Goal: Task Accomplishment & Management: Manage account settings

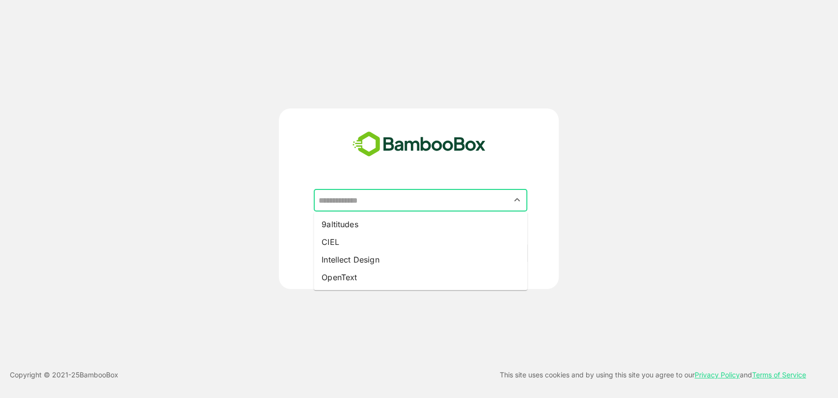
click at [417, 202] on input "text" at bounding box center [421, 200] width 210 height 19
click at [399, 244] on li "CIEL" at bounding box center [420, 242] width 213 height 18
type input "****"
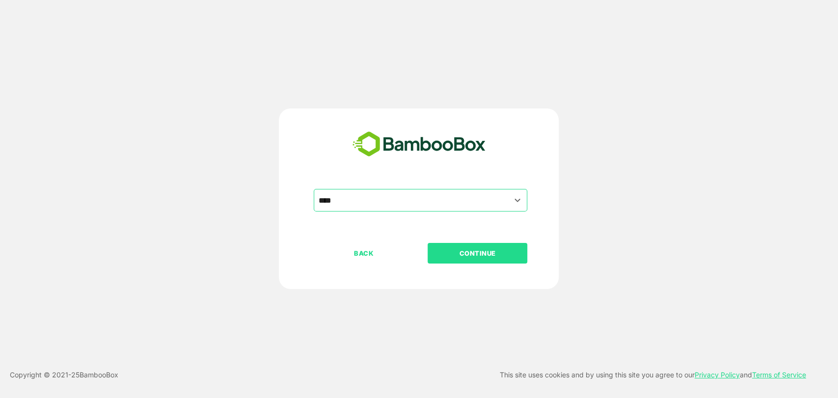
click at [471, 251] on p "CONTINUE" at bounding box center [477, 253] width 98 height 11
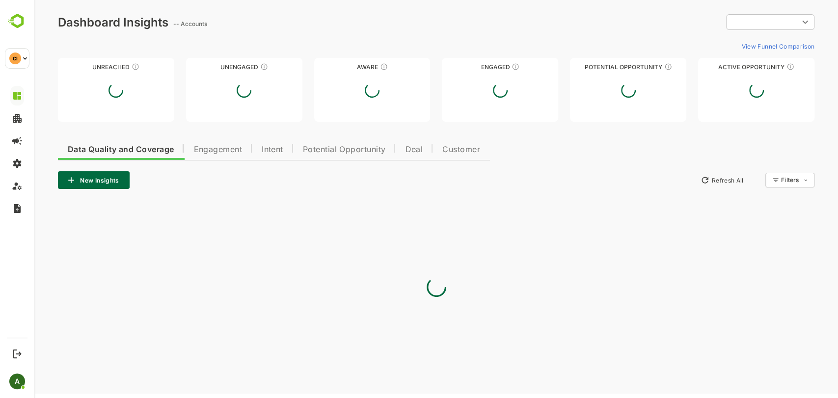
type input "**********"
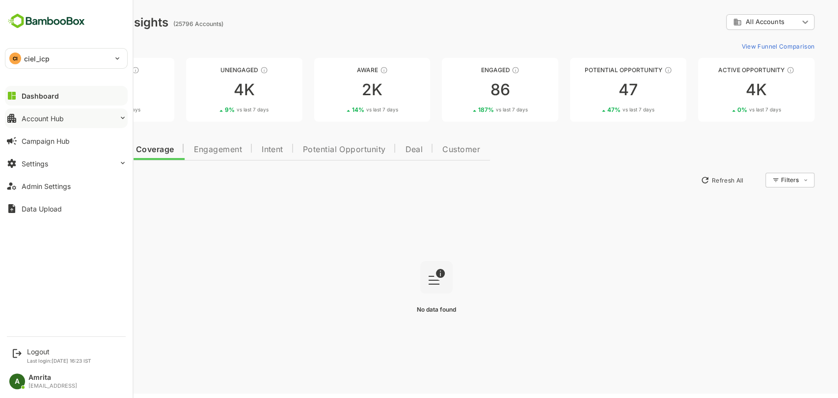
click at [49, 119] on div "Account Hub" at bounding box center [43, 118] width 42 height 8
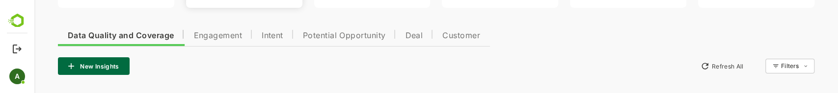
scroll to position [113, 0]
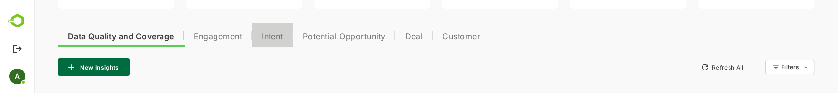
click at [277, 35] on span "Intent" at bounding box center [273, 37] width 22 height 8
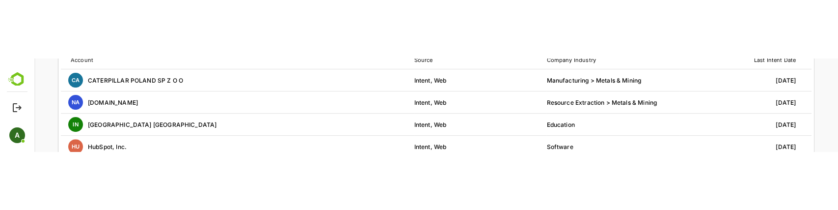
scroll to position [257, 0]
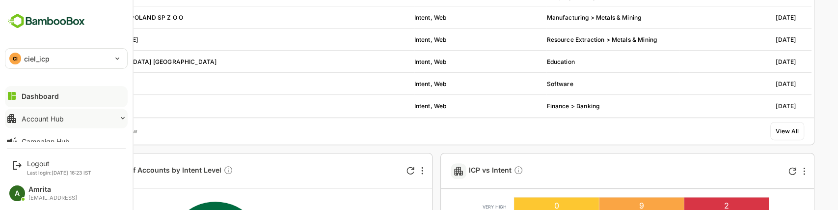
click at [119, 117] on icon at bounding box center [123, 118] width 8 height 8
click at [92, 135] on div "Unified Account Profile" at bounding box center [66, 139] width 111 height 18
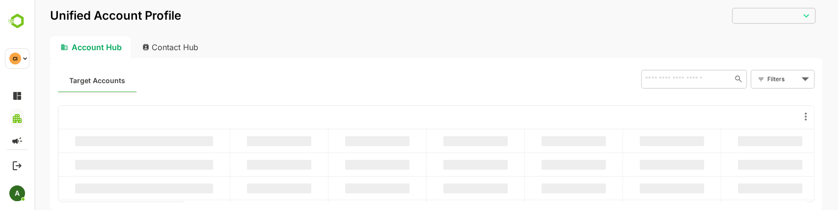
type input "**********"
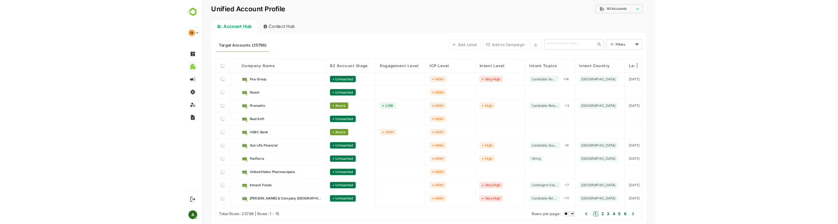
scroll to position [115, 0]
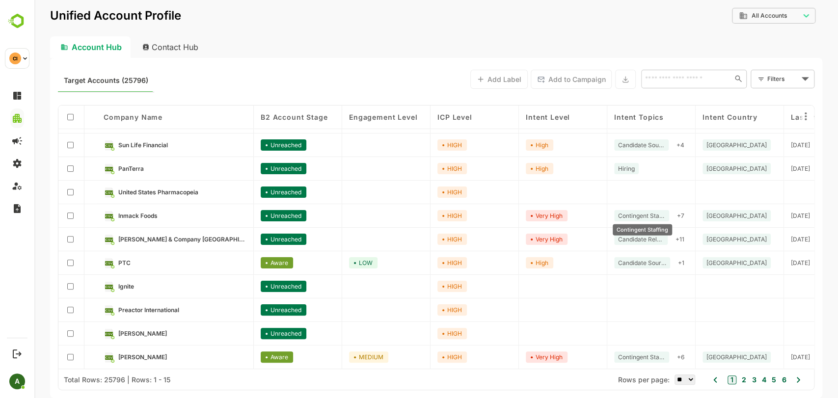
click at [634, 212] on span "Contingent Staffing" at bounding box center [641, 215] width 47 height 7
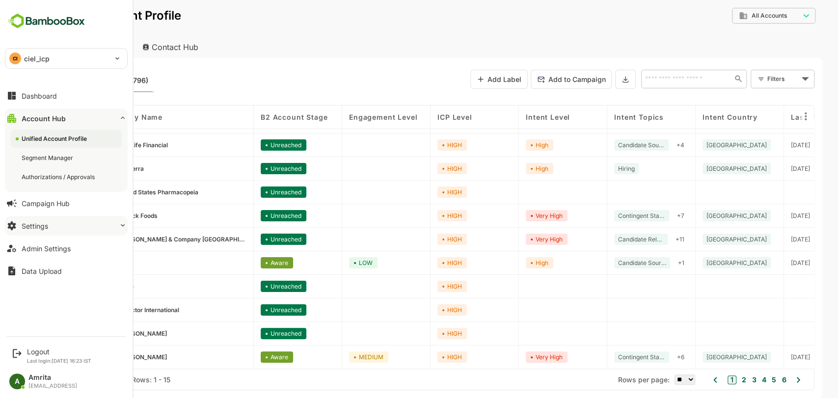
click at [67, 229] on button "Settings" at bounding box center [66, 226] width 123 height 20
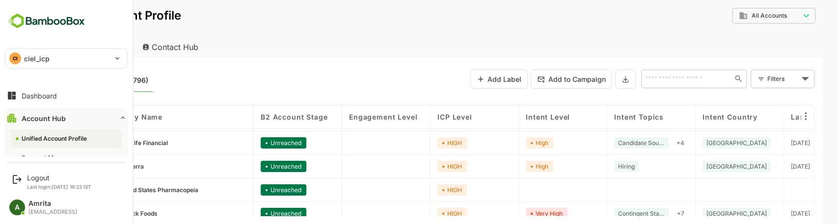
scroll to position [126, 0]
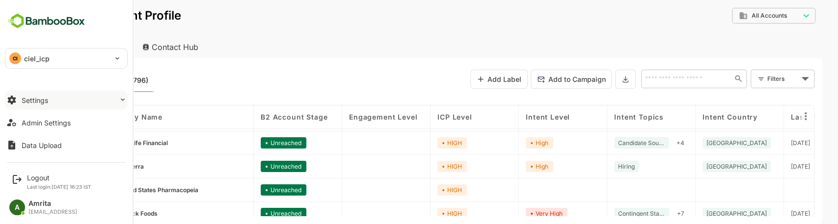
click at [59, 101] on button "Settings" at bounding box center [66, 100] width 123 height 20
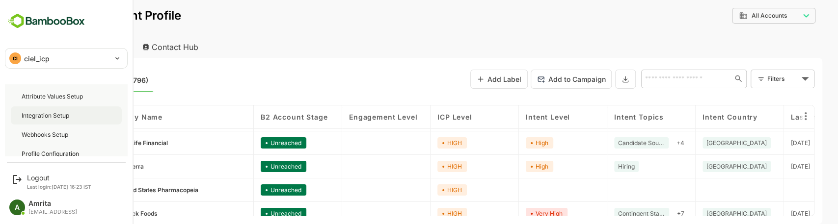
scroll to position [90, 0]
click at [54, 148] on div "Profile Configuration" at bounding box center [51, 151] width 59 height 8
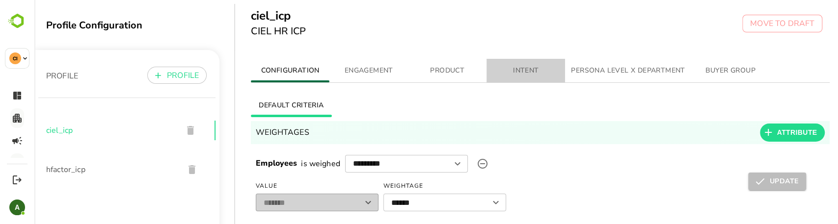
click at [528, 71] on span "INTENT" at bounding box center [525, 71] width 67 height 12
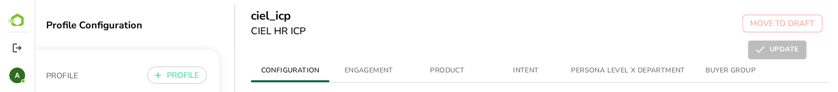
click at [521, 72] on span "INTENT" at bounding box center [525, 71] width 67 height 12
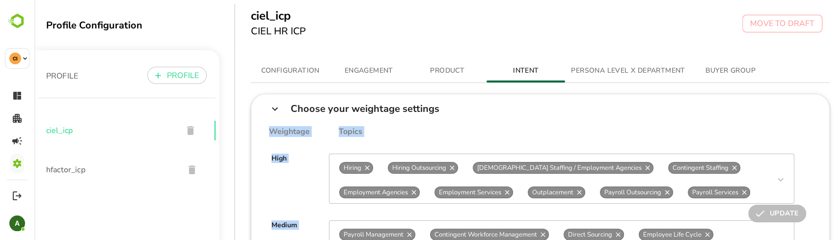
drag, startPoint x: 420, startPoint y: 239, endPoint x: 420, endPoint y: 119, distance: 119.8
click at [420, 92] on div "Choose your weightage settings Weightage Topics High Hiring Hiring Outsourcing …" at bounding box center [540, 227] width 579 height 266
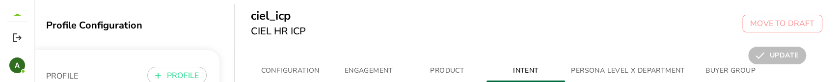
drag, startPoint x: 580, startPoint y: 80, endPoint x: 594, endPoint y: 266, distance: 187.1
click at [594, 82] on html "Profile Configuration PROFILE PROFILE ciel_icp hfactor_icp ciel_icp CIEL HR ICP…" at bounding box center [435, 41] width 803 height 82
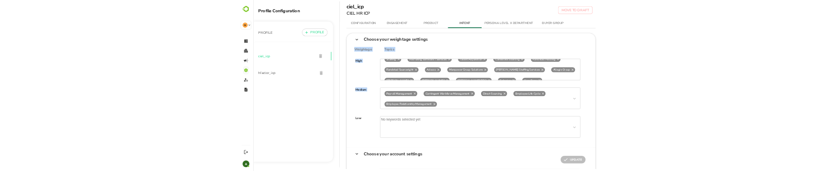
scroll to position [98, 0]
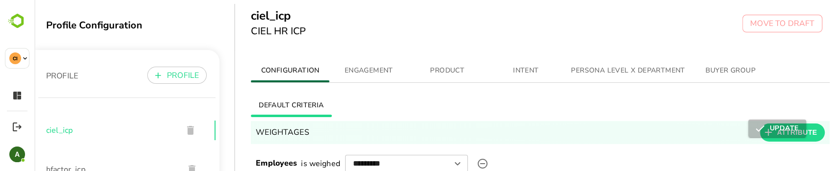
click at [526, 70] on span "INTENT" at bounding box center [525, 71] width 67 height 12
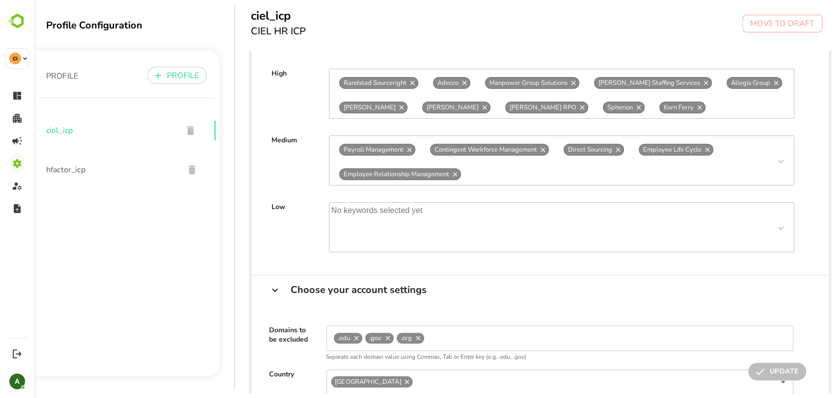
scroll to position [85, 0]
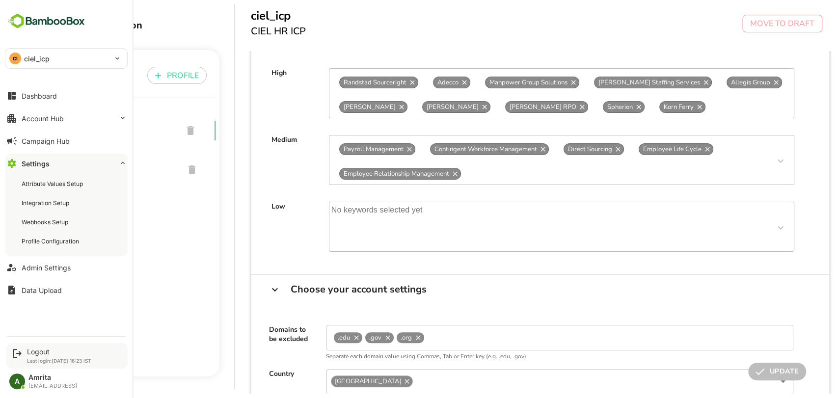
click at [27, 171] on div "Logout" at bounding box center [59, 351] width 64 height 8
